Goal: Transaction & Acquisition: Purchase product/service

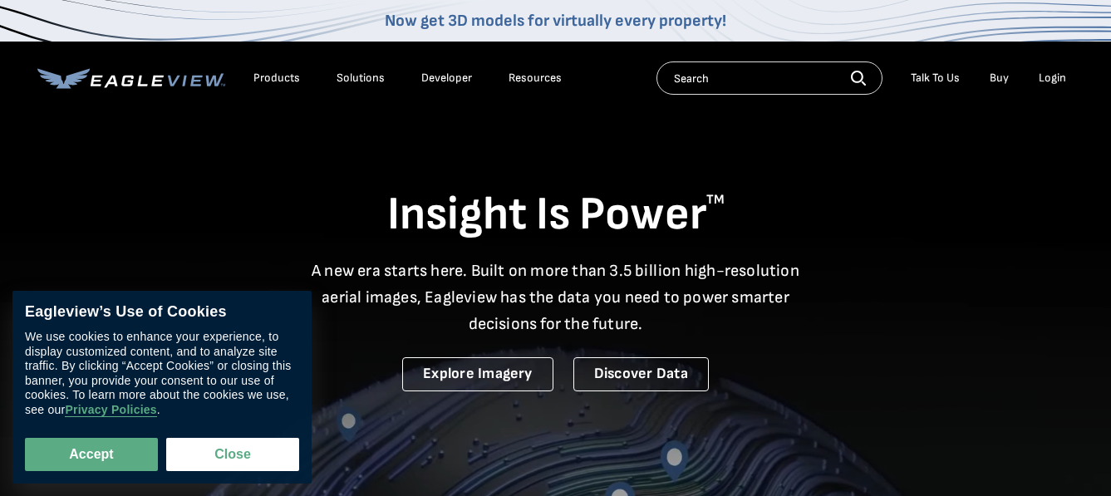
click at [1045, 77] on div "Login" at bounding box center [1052, 78] width 27 height 15
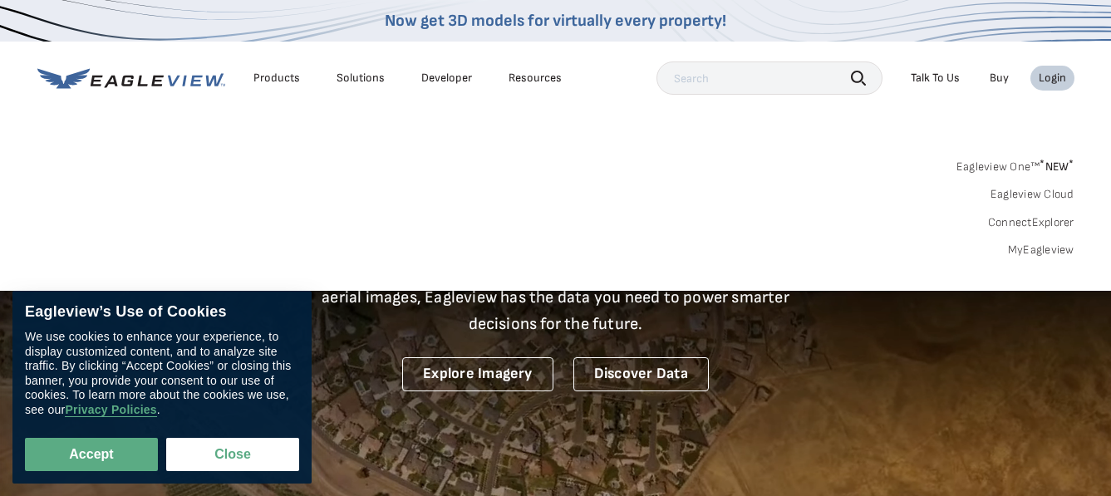
click at [1054, 252] on link "MyEagleview" at bounding box center [1041, 250] width 66 height 15
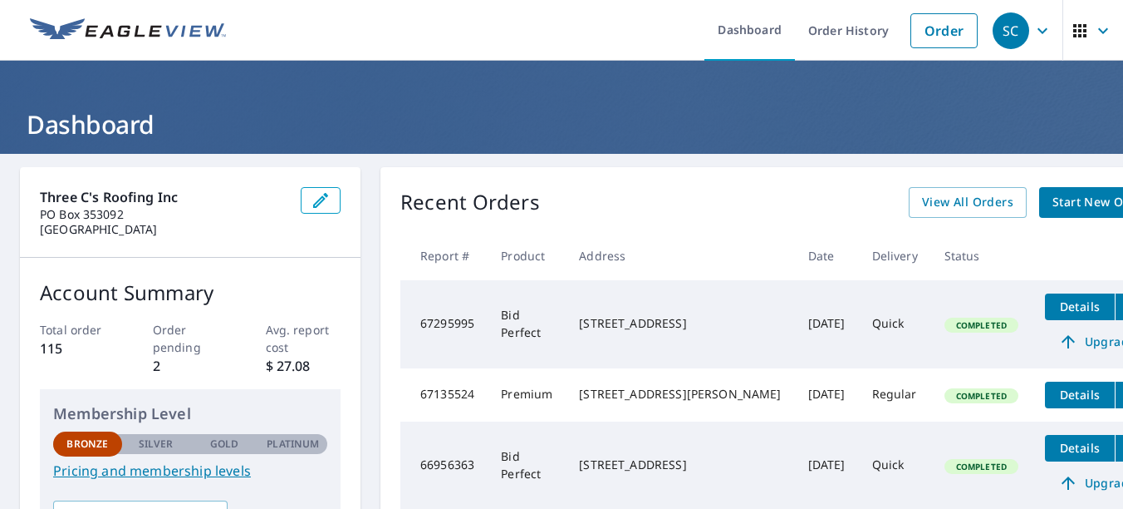
click at [1053, 211] on span "Start New Order" at bounding box center [1101, 202] width 96 height 21
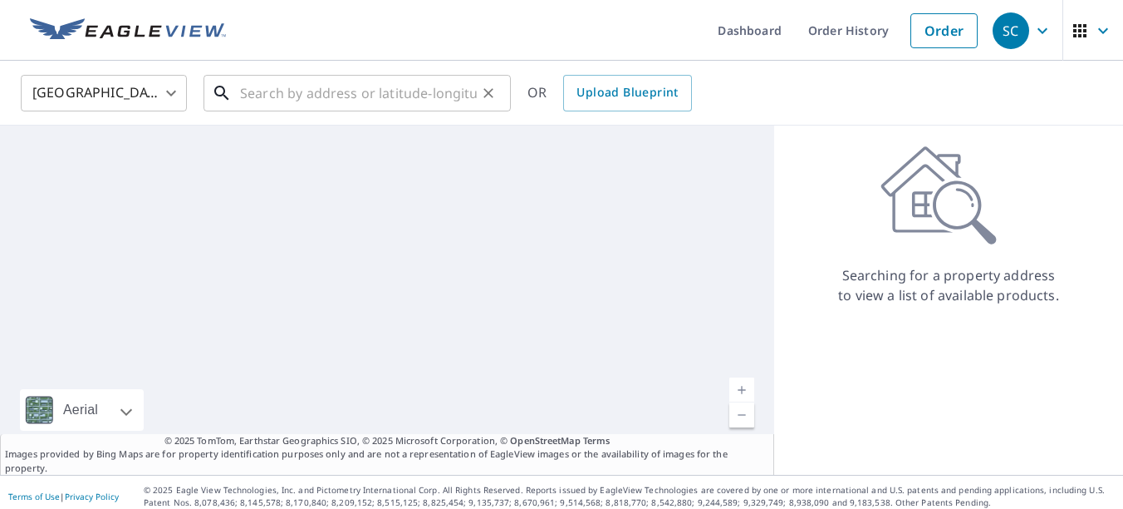
click at [268, 102] on input "text" at bounding box center [358, 93] width 237 height 47
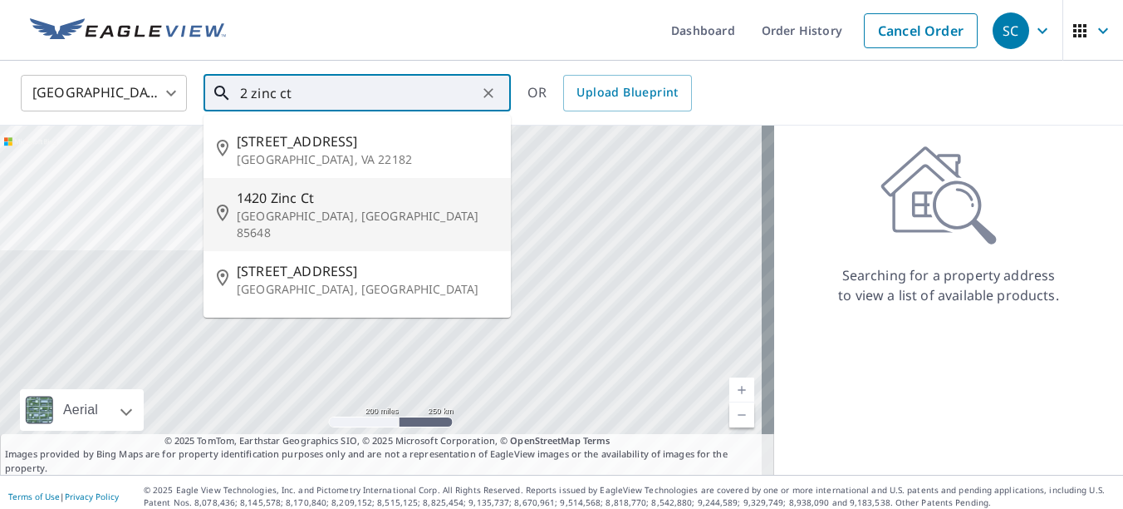
scroll to position [36, 0]
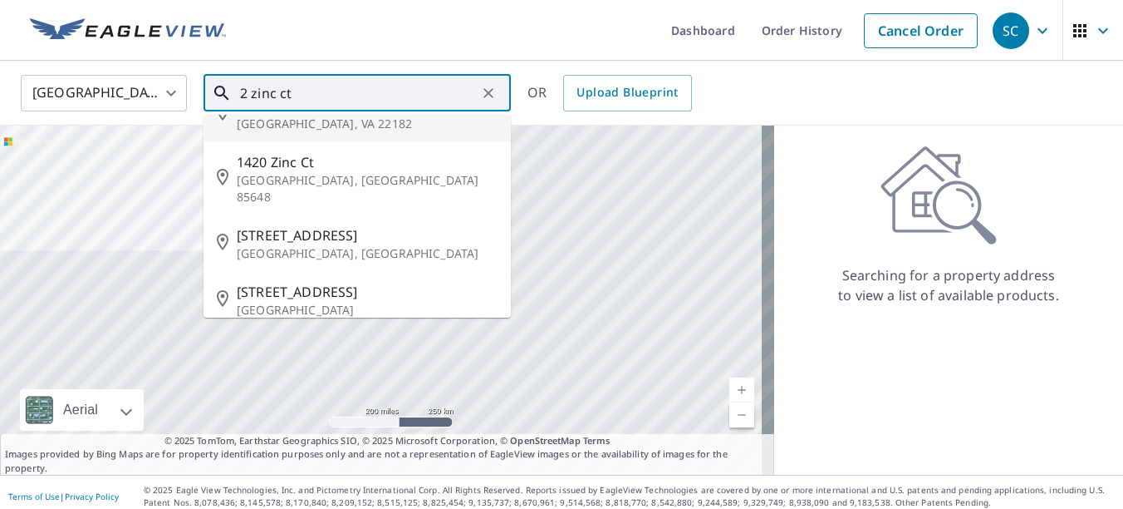
drag, startPoint x: 329, startPoint y: 91, endPoint x: 279, endPoint y: 95, distance: 50.0
click at [279, 95] on input "2 zinc ct" at bounding box center [358, 93] width 237 height 47
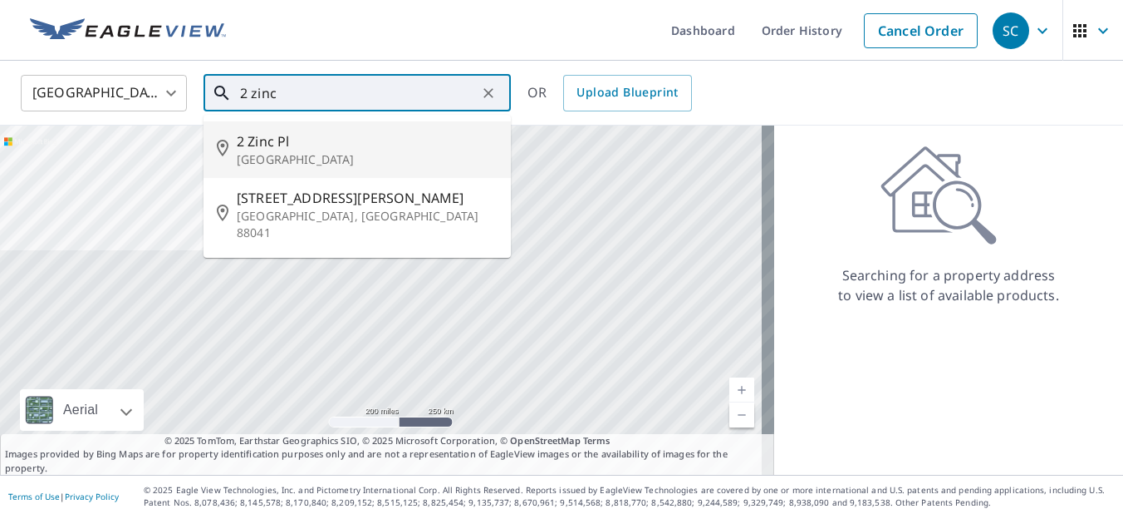
click at [313, 167] on p "Palm Coast, FL 32164" at bounding box center [367, 159] width 261 height 17
type input "2 Zinc Pl Palm Coast, FL 32164"
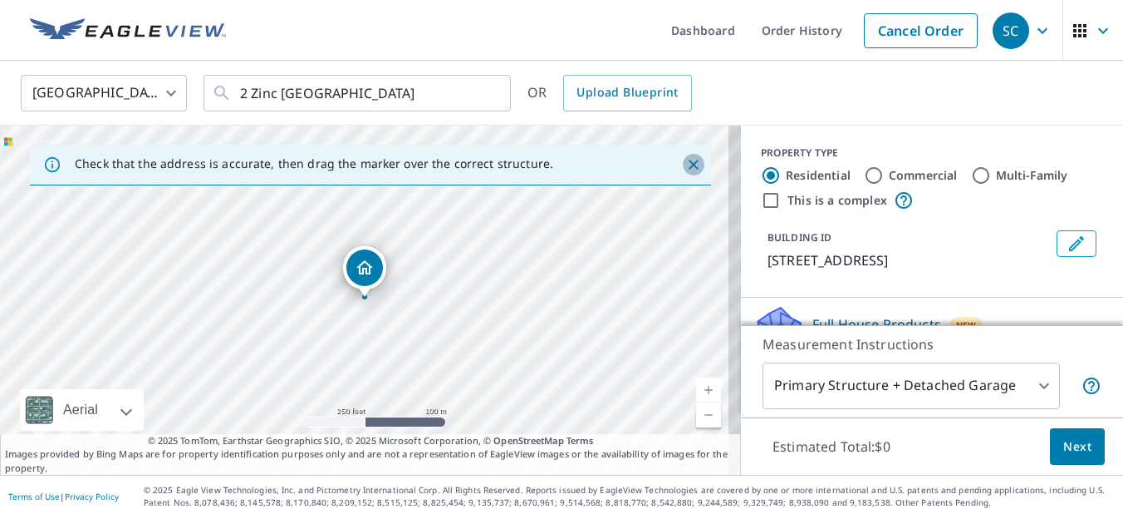
click at [686, 162] on icon "Close" at bounding box center [694, 164] width 17 height 17
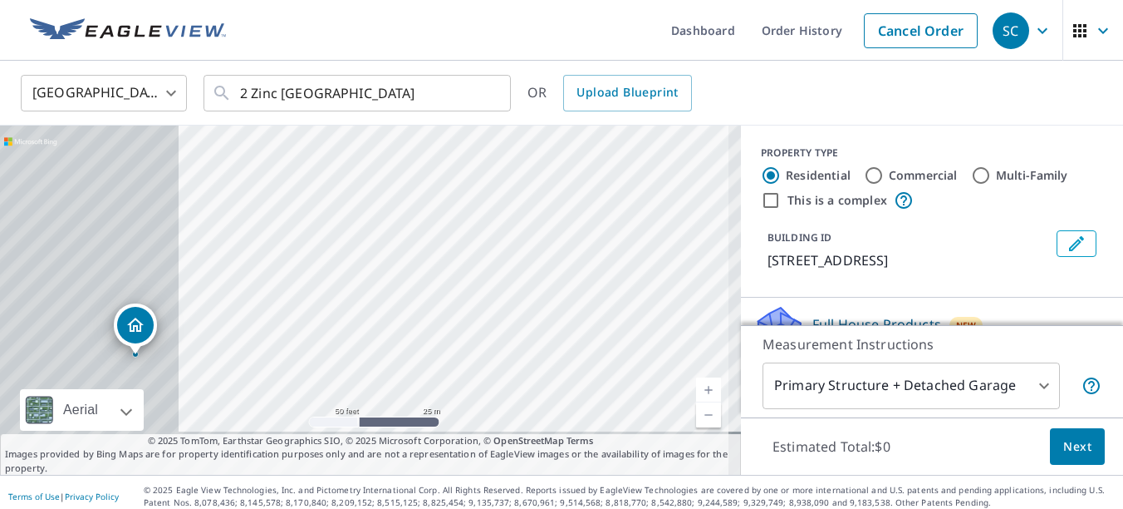
drag, startPoint x: 373, startPoint y: 258, endPoint x: 699, endPoint y: 175, distance: 336.0
click at [699, 175] on div "2 Zinc Pl Palm Coast, FL 32164" at bounding box center [370, 299] width 741 height 349
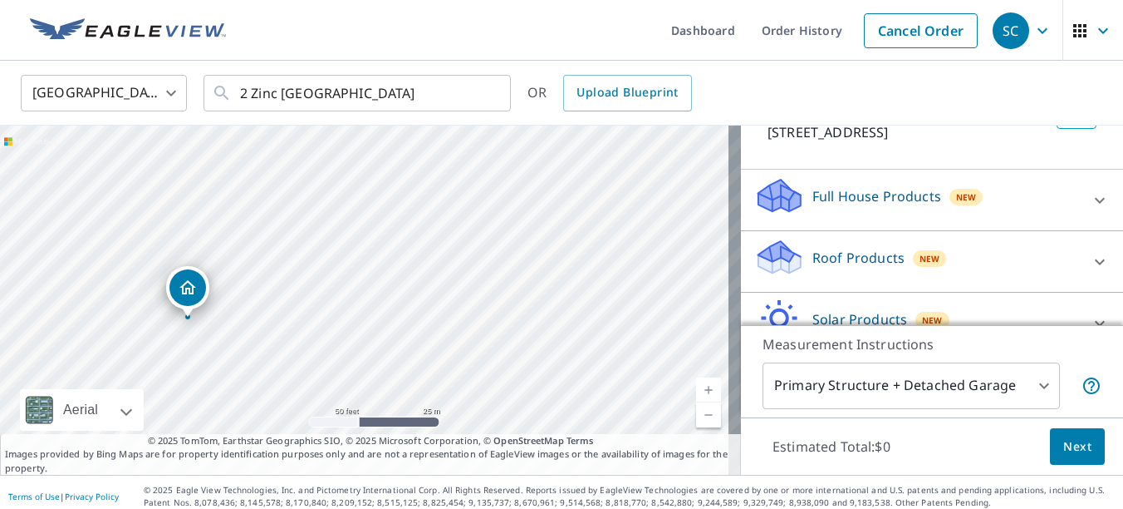
scroll to position [166, 0]
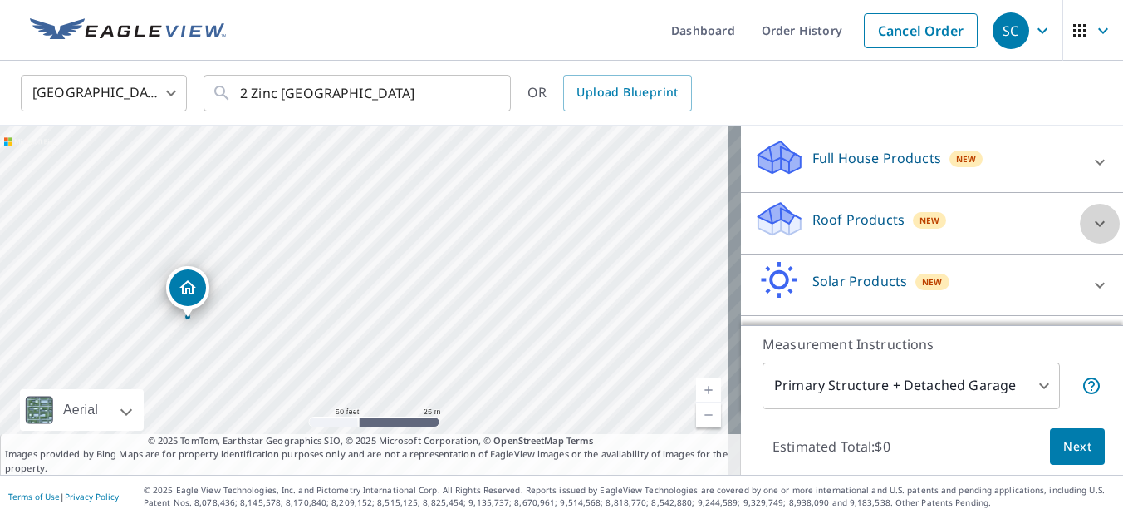
click at [1090, 223] on icon at bounding box center [1100, 224] width 20 height 20
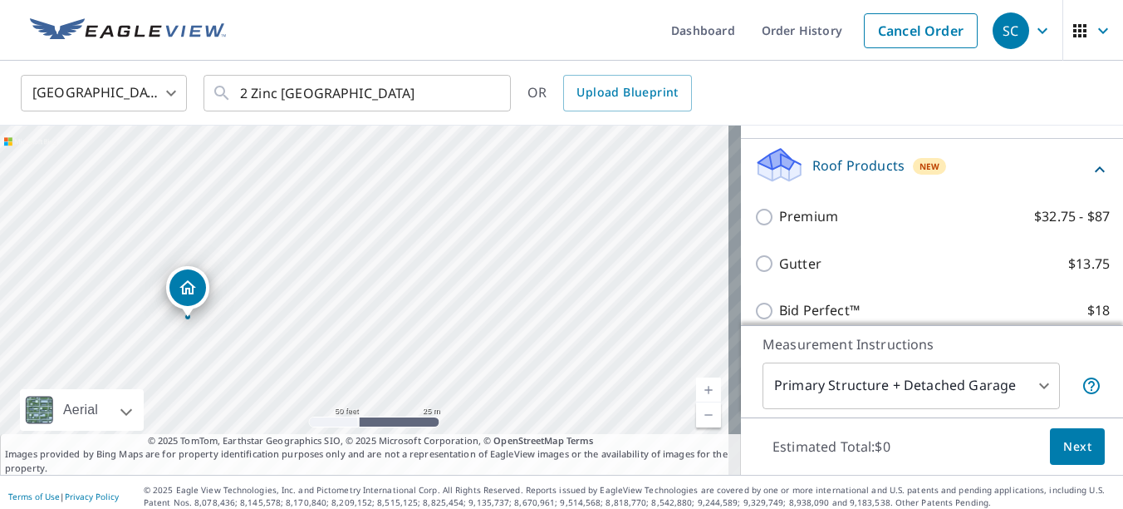
scroll to position [249, 0]
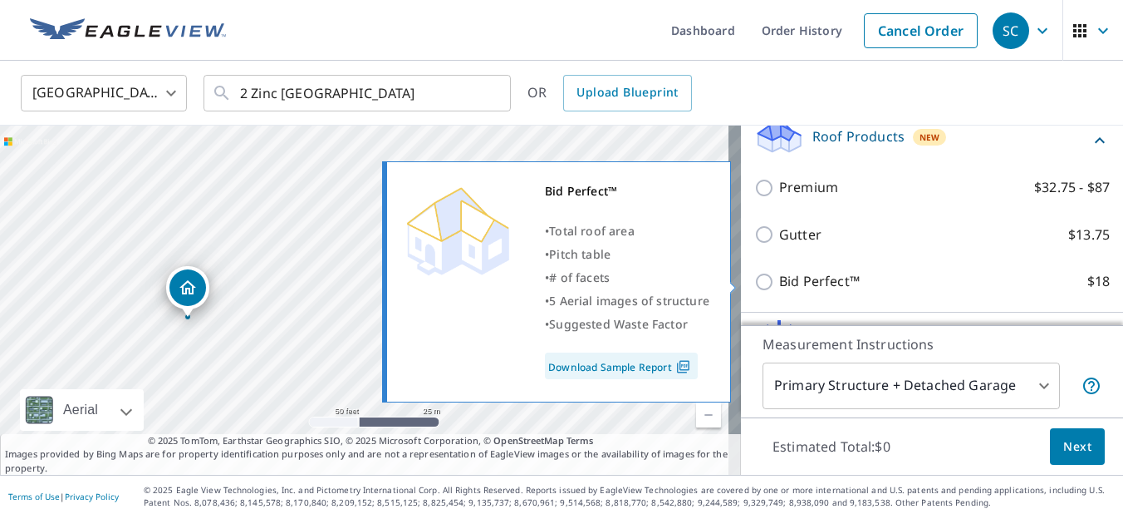
click at [814, 281] on p "Bid Perfect™" at bounding box center [819, 281] width 81 height 21
click at [779, 281] on input "Bid Perfect™ $18" at bounding box center [767, 282] width 25 height 20
checkbox input "true"
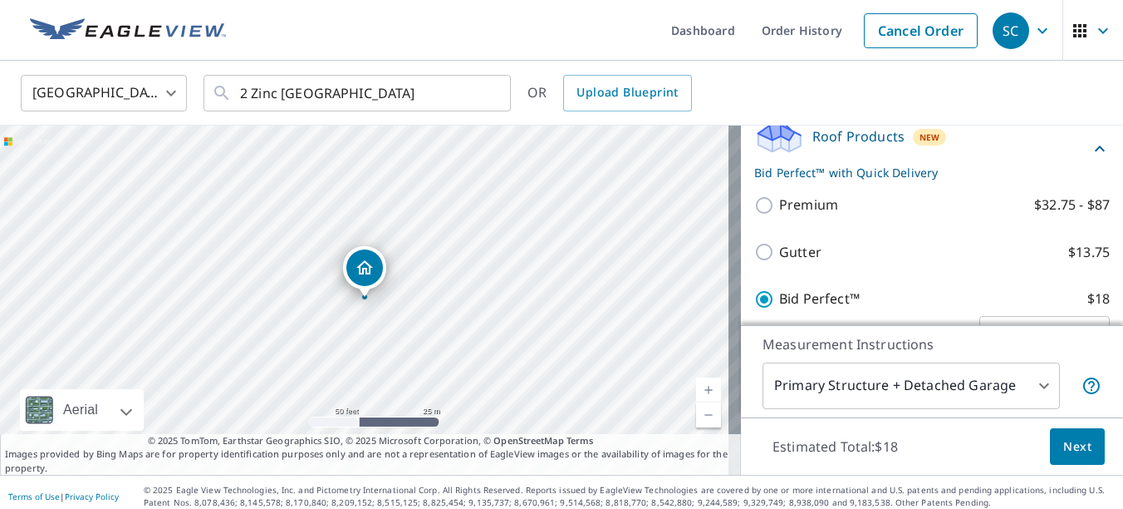
click at [1064, 442] on span "Next" at bounding box center [1078, 446] width 28 height 21
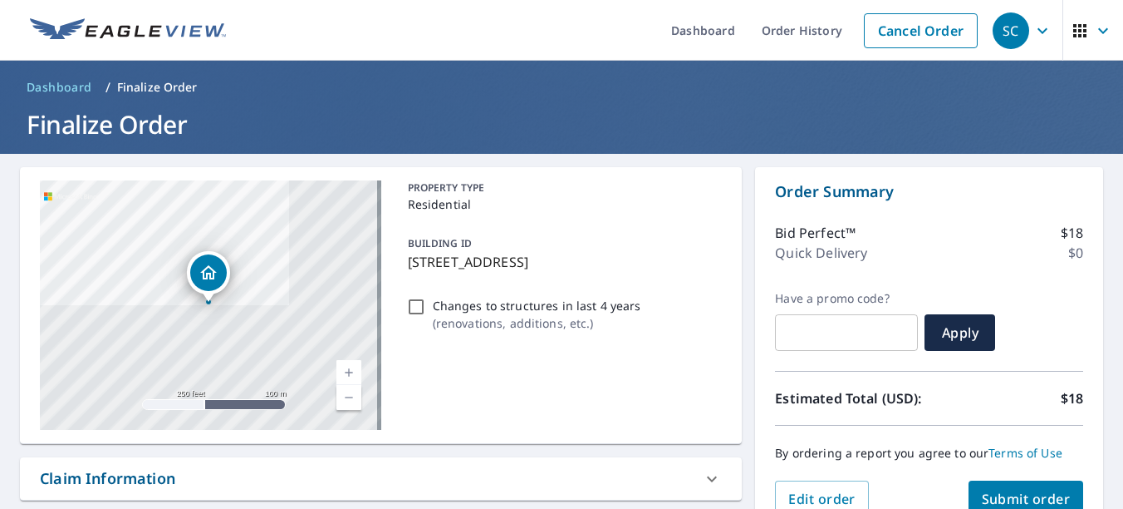
scroll to position [166, 0]
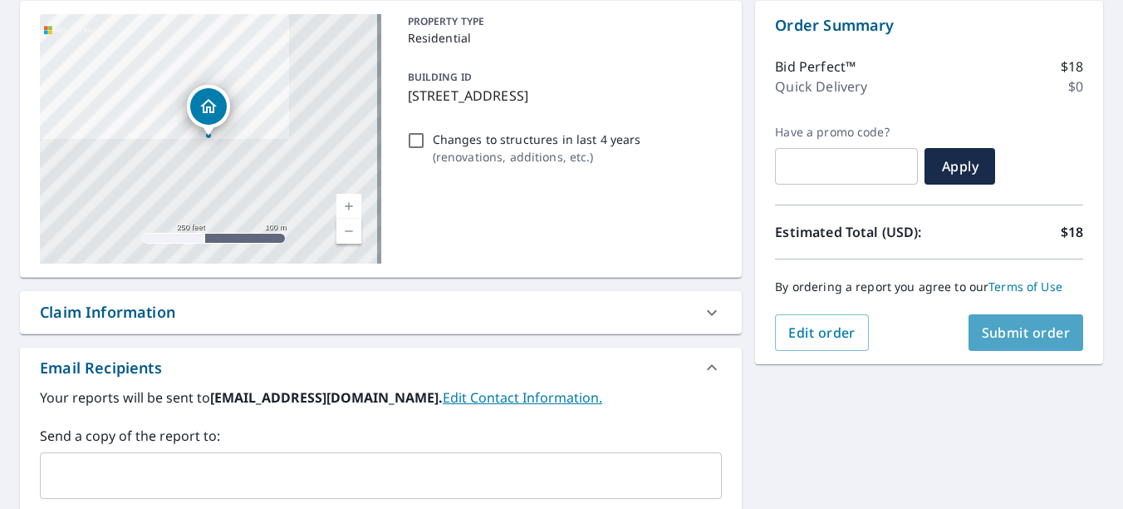
click at [984, 342] on button "Submit order" at bounding box center [1027, 332] width 116 height 37
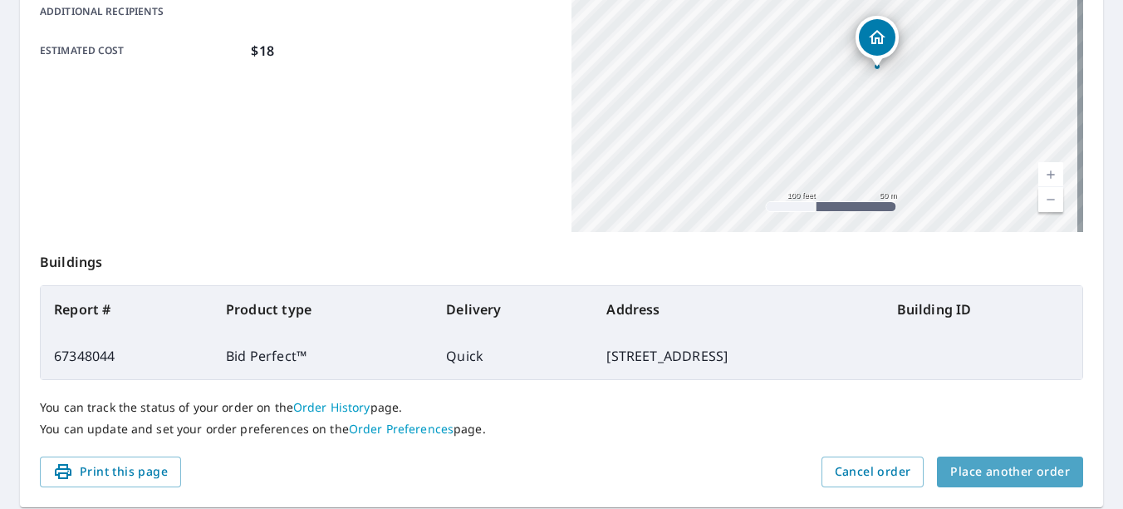
click at [1009, 477] on span "Place another order" at bounding box center [1011, 471] width 120 height 21
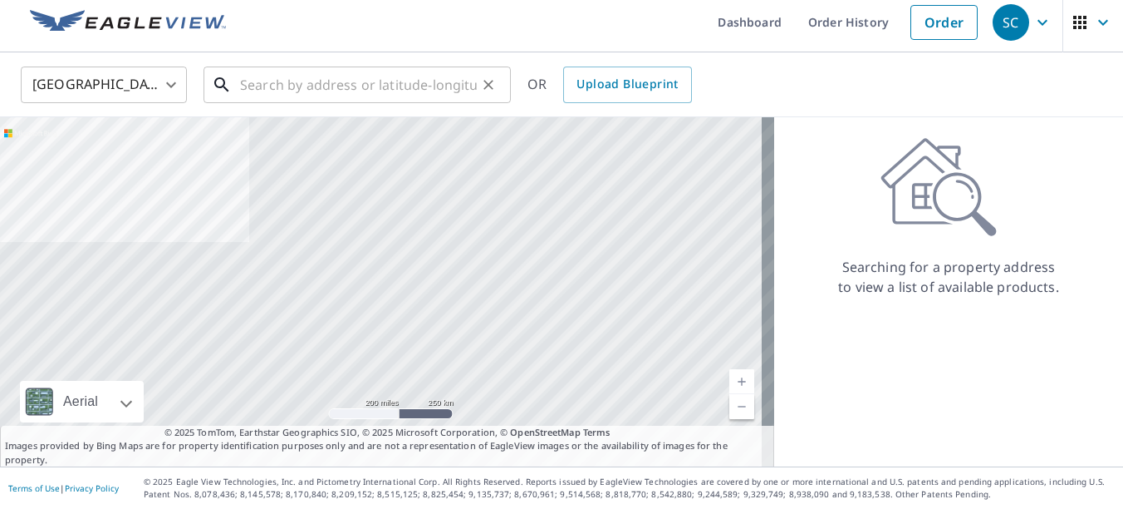
click at [342, 81] on input "text" at bounding box center [358, 84] width 237 height 47
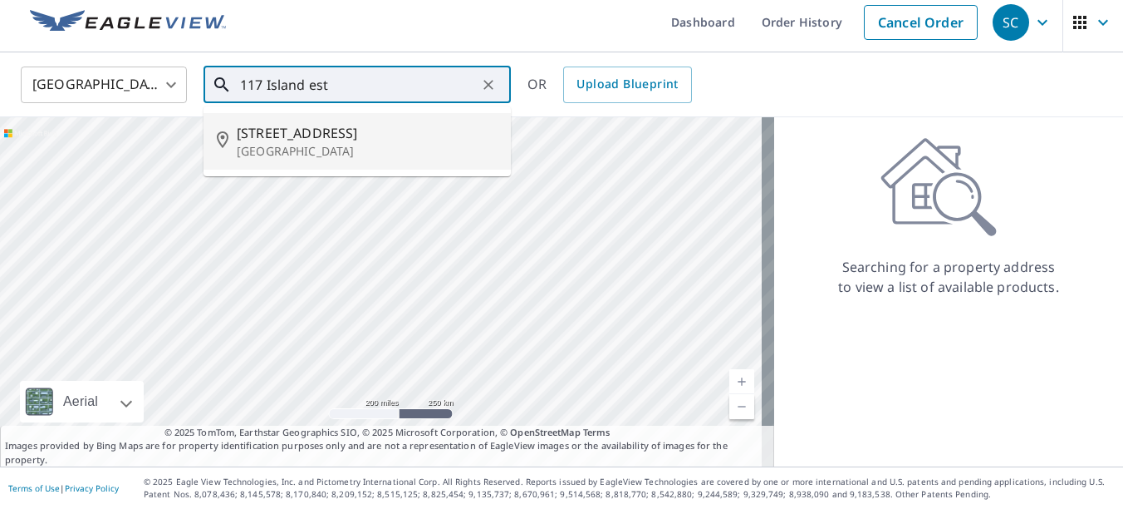
click at [400, 152] on p "Palm Coast, FL 32137" at bounding box center [367, 151] width 261 height 17
type input "117 Island Estates Pkwy Palm Coast, FL 32137"
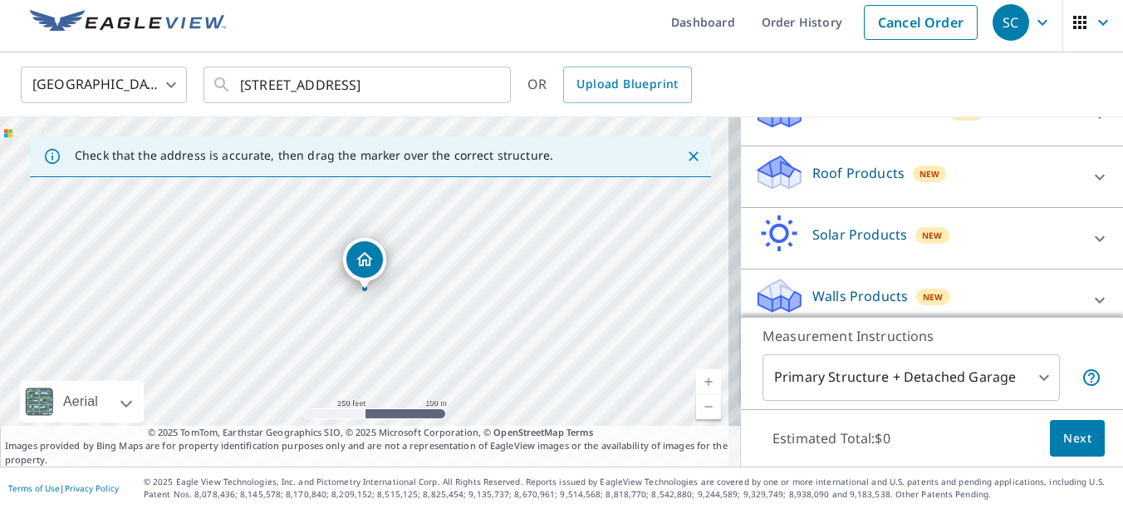
scroll to position [238, 0]
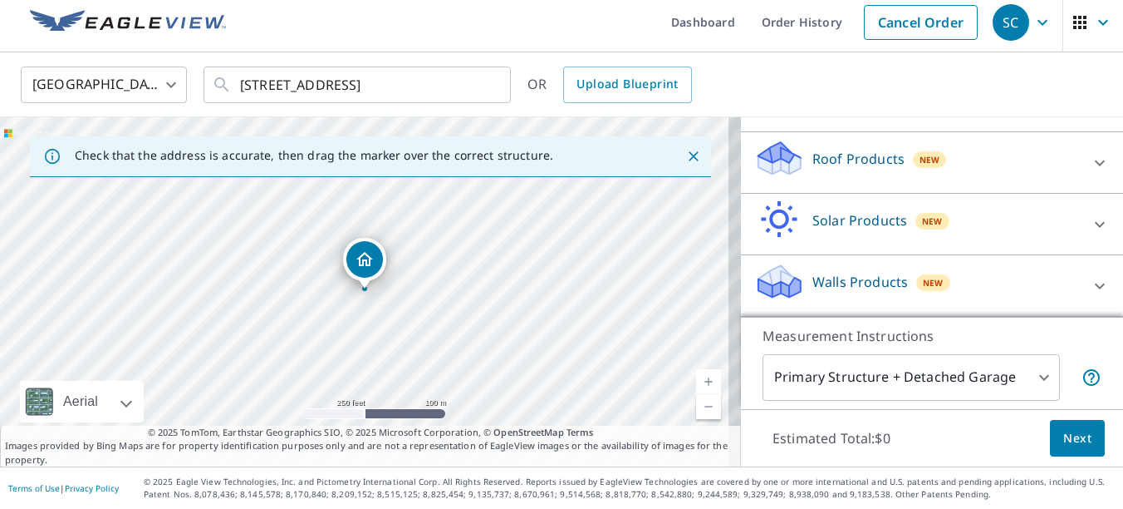
click at [957, 174] on div "Roof Products New" at bounding box center [918, 162] width 326 height 47
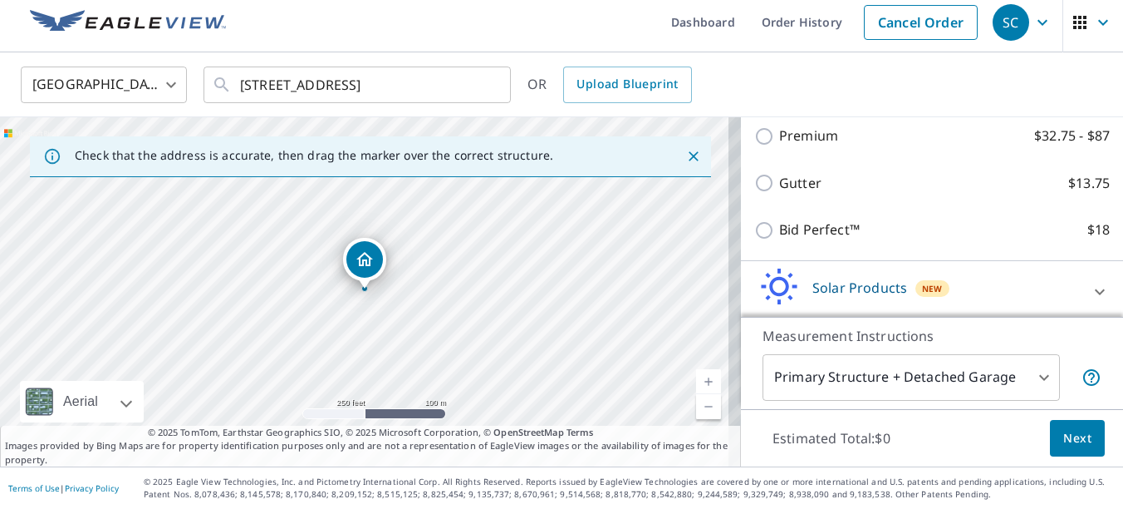
scroll to position [322, 0]
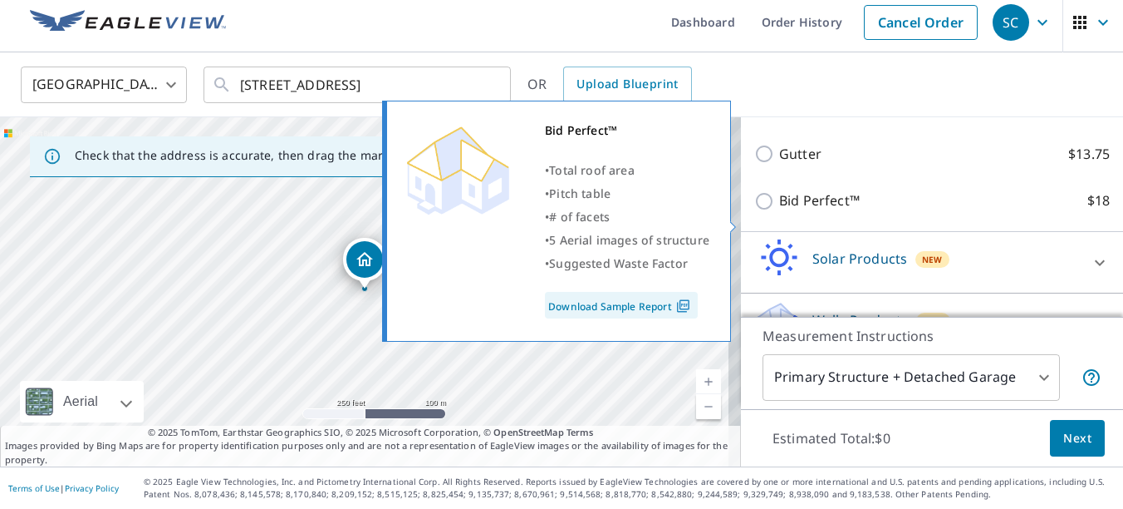
click at [755, 211] on input "Bid Perfect™ $18" at bounding box center [767, 201] width 25 height 20
checkbox input "true"
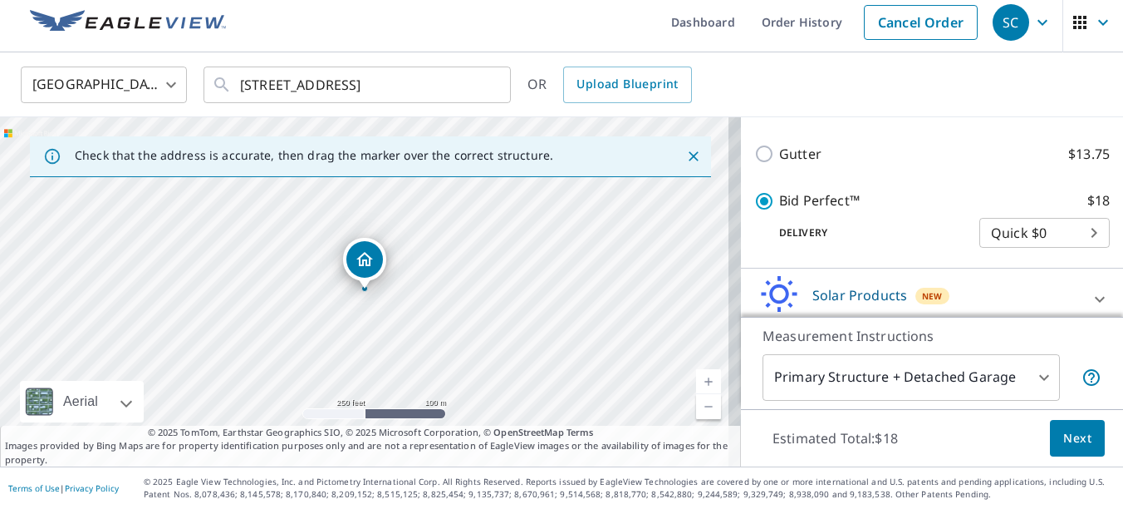
scroll to position [422, 0]
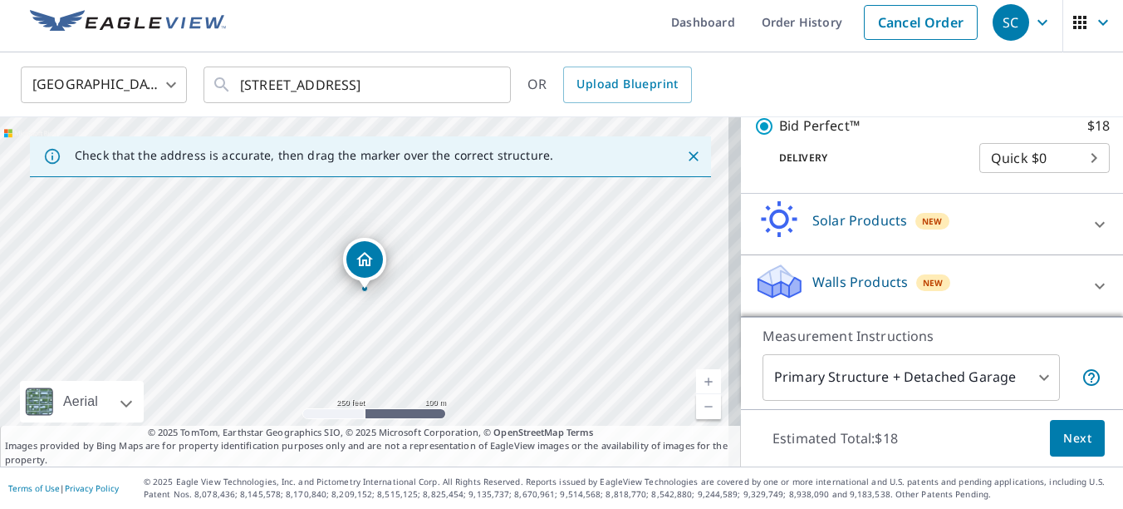
click at [1064, 430] on span "Next" at bounding box center [1078, 438] width 28 height 21
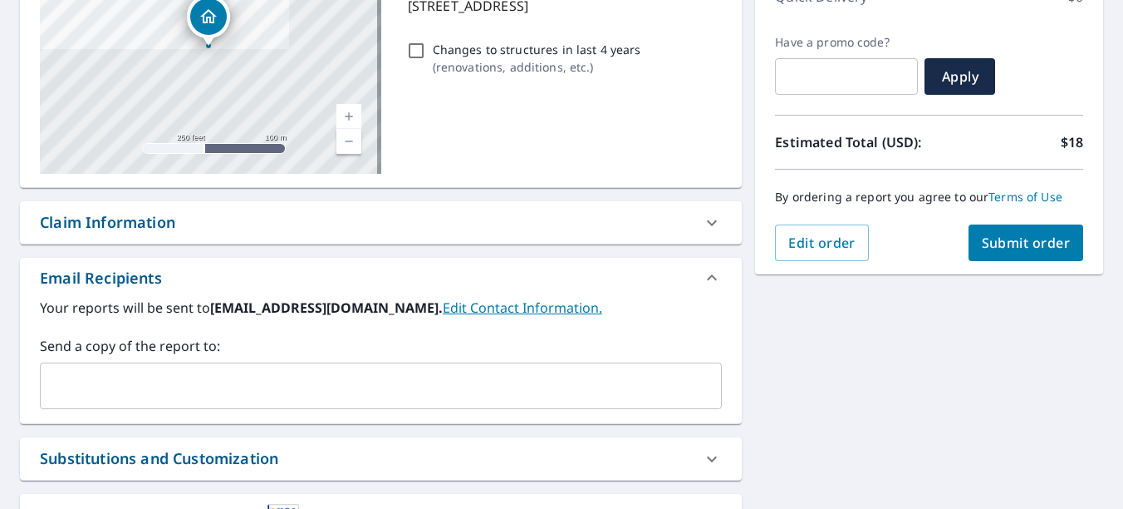
scroll to position [258, 0]
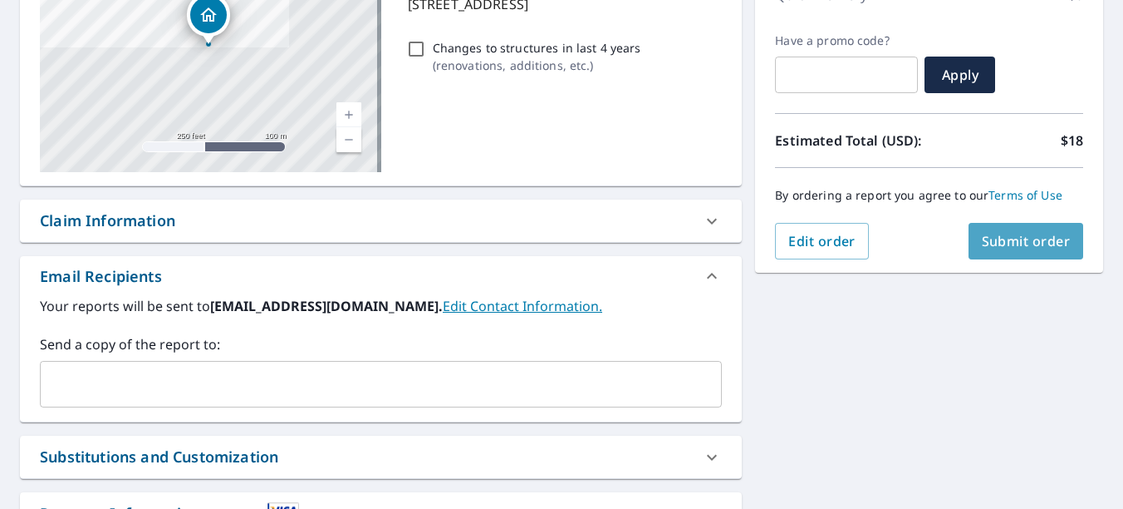
click at [1021, 252] on button "Submit order" at bounding box center [1027, 241] width 116 height 37
